Goal: Navigation & Orientation: Find specific page/section

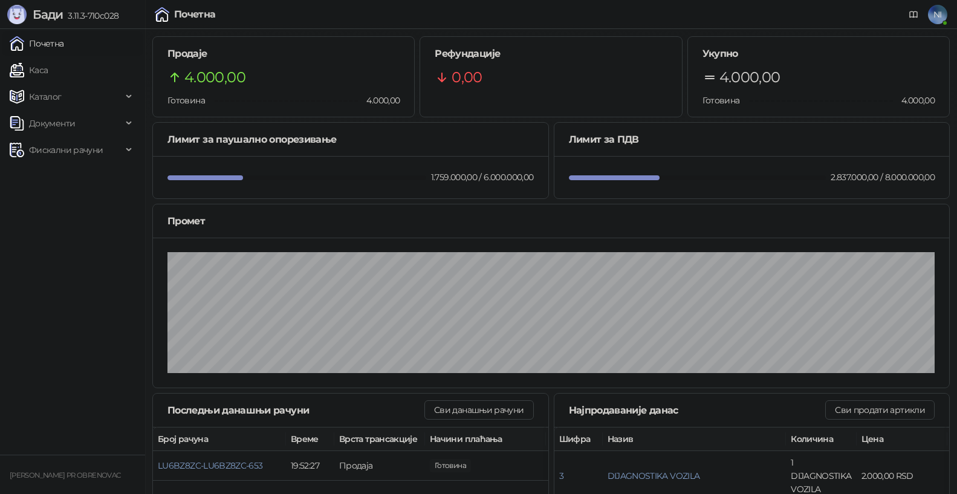
click at [25, 71] on link "Каса" at bounding box center [29, 70] width 38 height 24
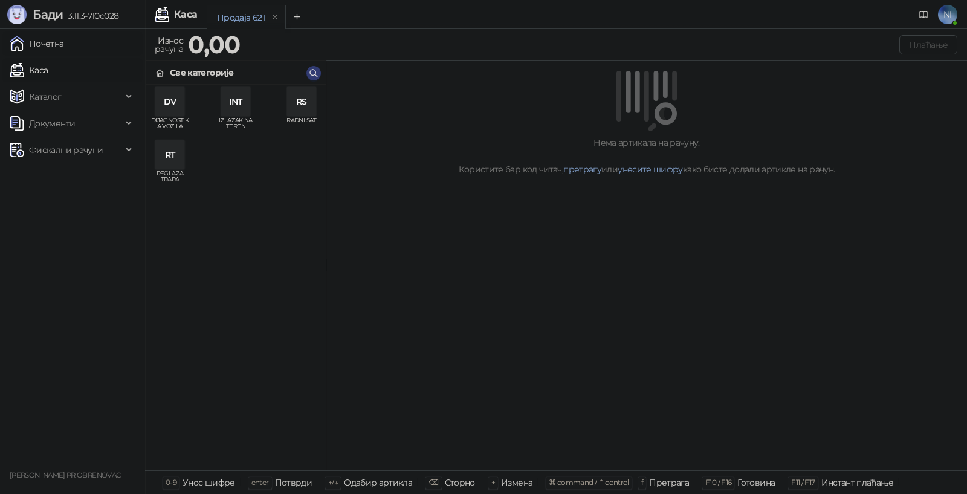
click at [64, 42] on link "Почетна" at bounding box center [37, 43] width 54 height 24
